Goal: Information Seeking & Learning: Learn about a topic

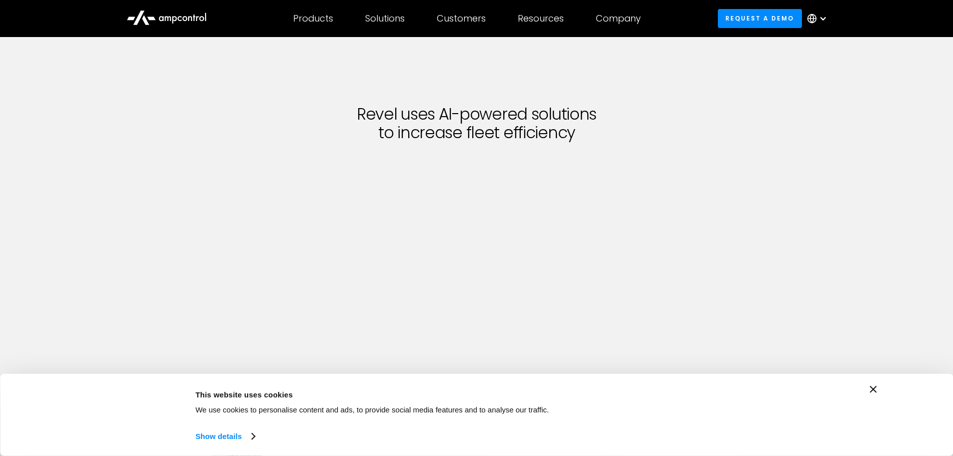
click at [191, 18] on icon at bounding box center [190, 18] width 4 height 5
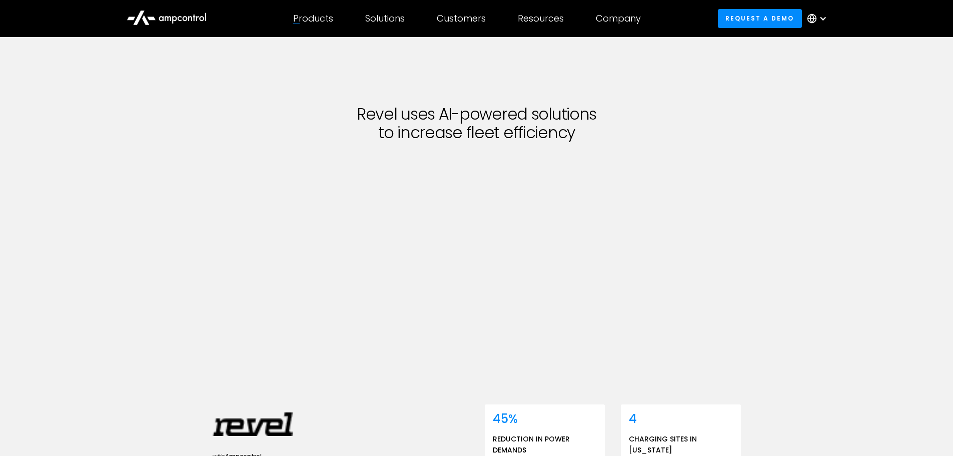
click at [311, 19] on div "Products" at bounding box center [313, 18] width 40 height 11
